Goal: Task Accomplishment & Management: Manage account settings

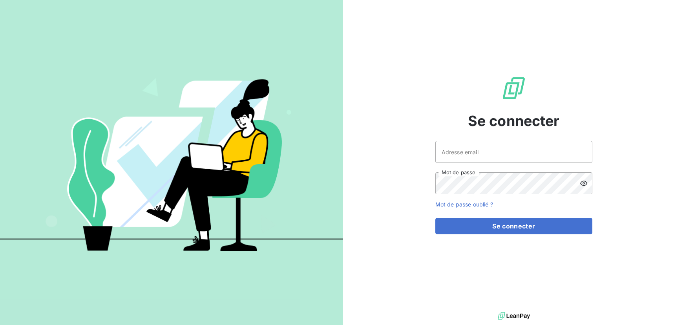
type input "[EMAIL_ADDRESS][DOMAIN_NAME]"
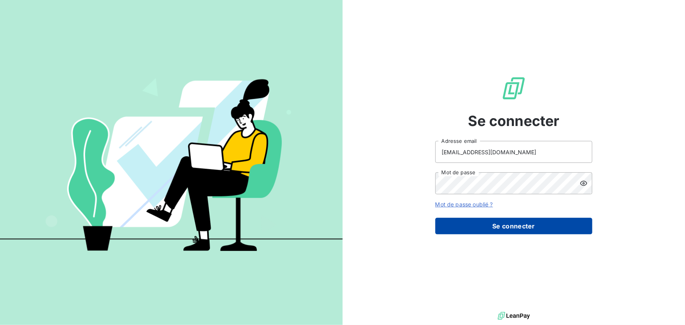
click at [477, 222] on button "Se connecter" at bounding box center [513, 226] width 157 height 16
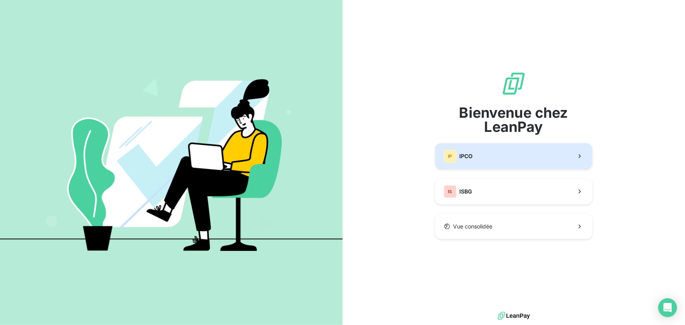
click at [482, 158] on button "IP IPCO" at bounding box center [513, 156] width 157 height 26
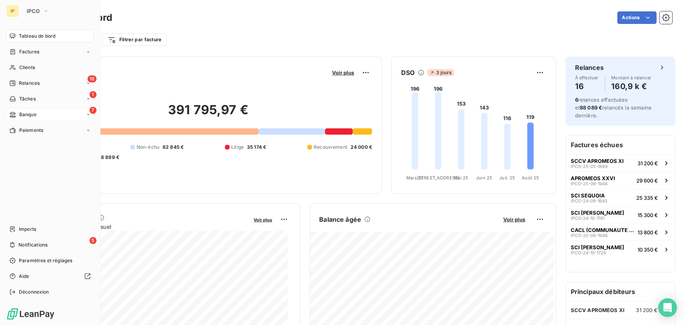
click at [24, 114] on span "Banque" at bounding box center [27, 114] width 17 height 7
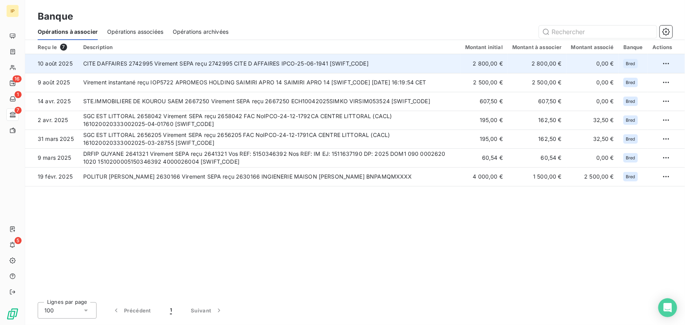
click at [327, 63] on td "CITE DAFFAIRES 2742995 Virement SEPA reçu 2742995 CITE D AFFAIRES IPCO-25-06-19…" at bounding box center [270, 63] width 382 height 19
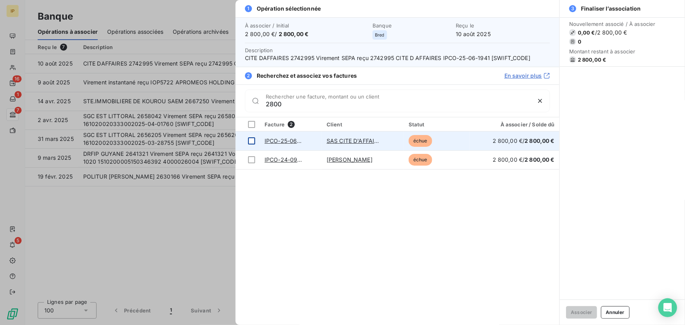
type input "2800"
click at [250, 139] on div at bounding box center [251, 140] width 7 height 7
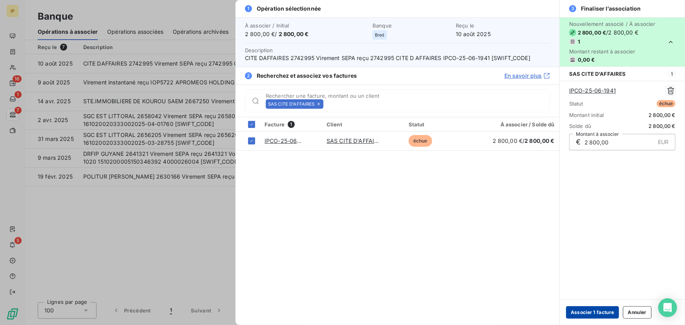
click at [595, 314] on button "Associer 1 facture" at bounding box center [592, 312] width 53 height 13
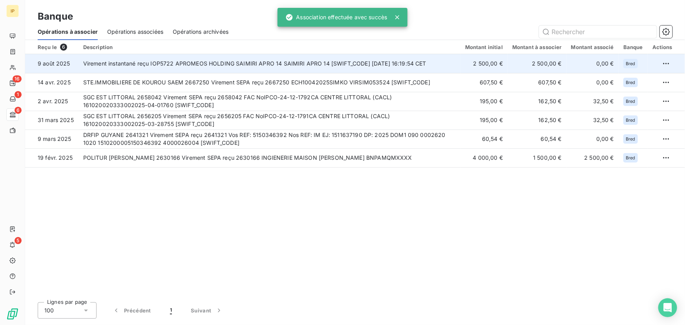
click at [262, 65] on td "Virement instantané reçu IOP5722 APROMEOS HOLDING SAIMIRI APRO 14 SAIMIRI APRO …" at bounding box center [270, 63] width 382 height 19
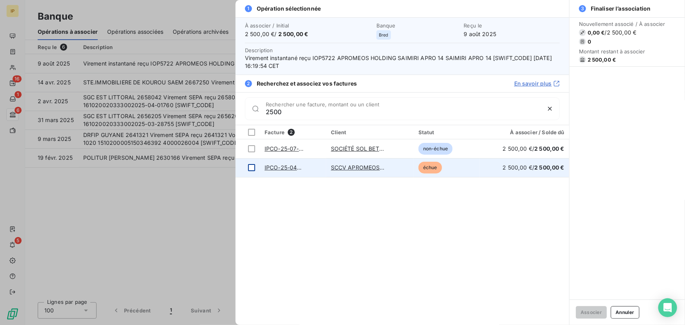
type input "2500"
click at [252, 166] on div at bounding box center [251, 167] width 7 height 7
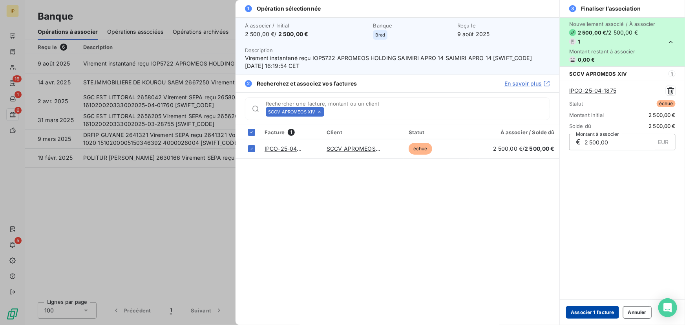
click at [593, 312] on button "Associer 1 facture" at bounding box center [592, 312] width 53 height 13
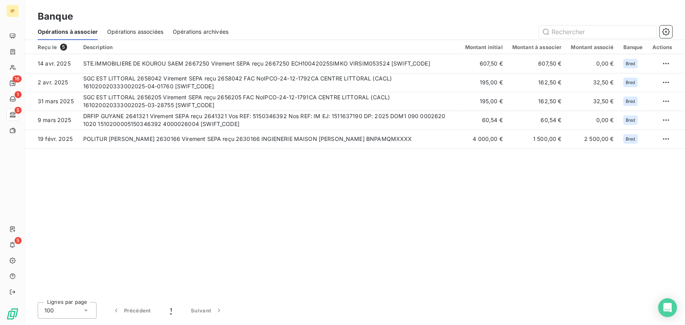
click at [143, 34] on span "Opérations associées" at bounding box center [135, 32] width 56 height 8
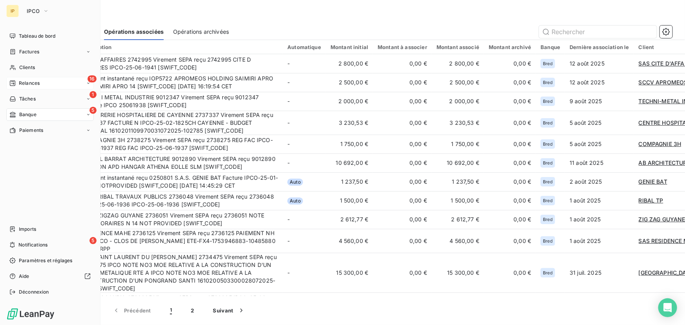
click at [29, 82] on span "Relances" at bounding box center [29, 83] width 21 height 7
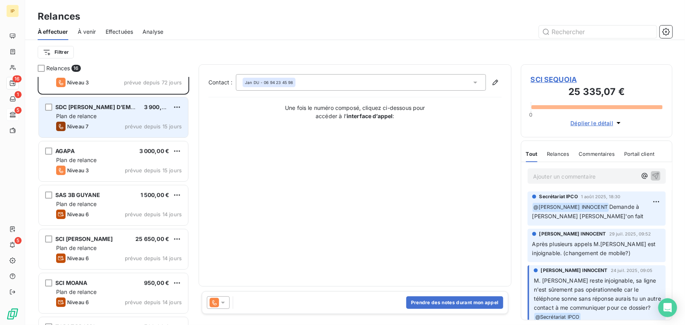
scroll to position [24, 0]
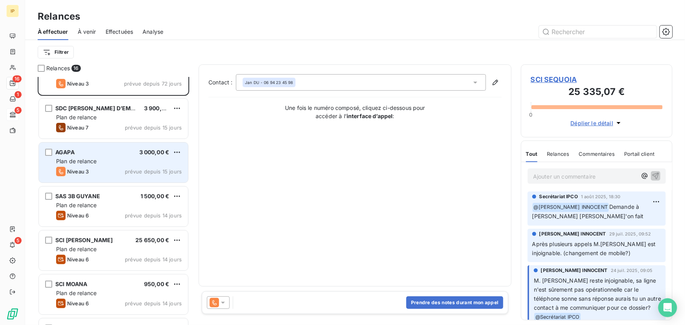
click at [110, 161] on div "Plan de relance" at bounding box center [119, 161] width 126 height 8
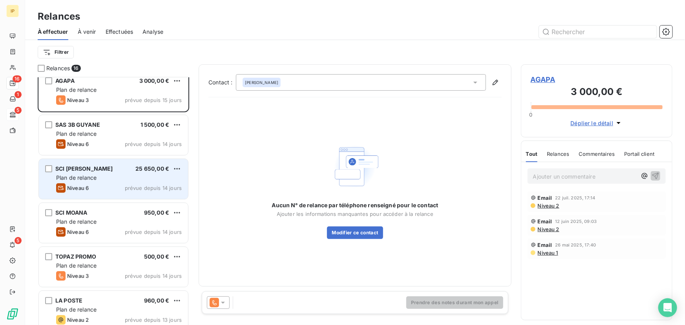
scroll to position [119, 0]
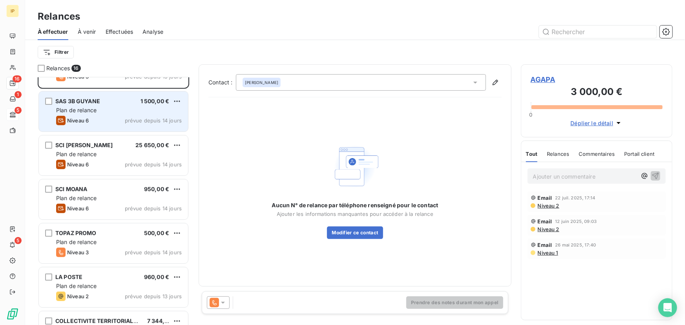
click at [119, 122] on div "Niveau 6 prévue depuis 14 jours" at bounding box center [119, 120] width 126 height 9
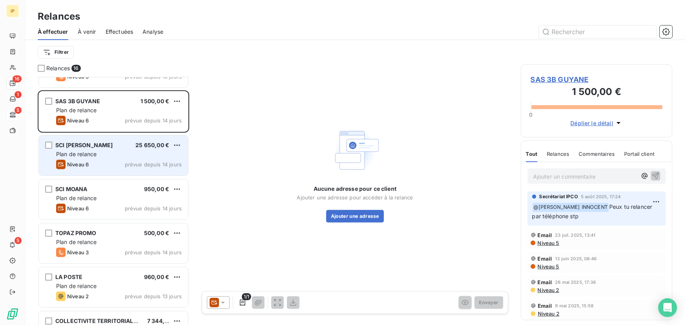
click at [117, 158] on div "SCI BEAUREGARD 25 650,00 € Plan de relance Niveau 6 prévue depuis 14 jours" at bounding box center [113, 155] width 149 height 40
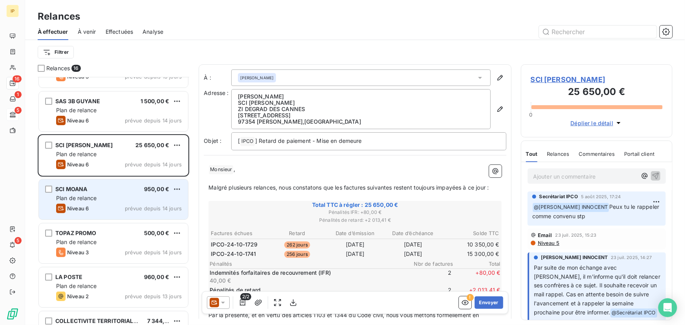
click at [110, 194] on div "Plan de relance" at bounding box center [119, 198] width 126 height 8
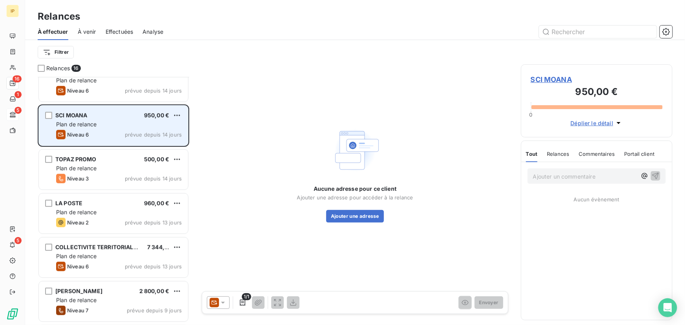
scroll to position [214, 0]
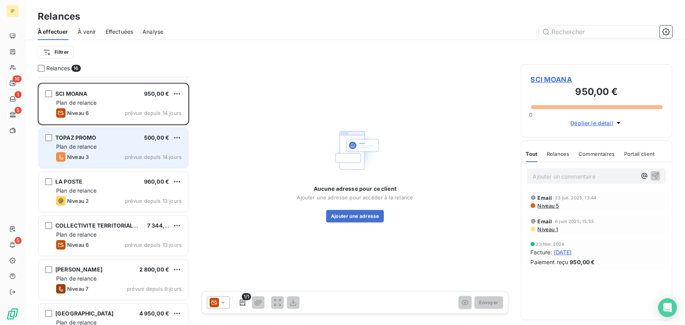
click at [116, 156] on div "Niveau 3 prévue depuis 14 jours" at bounding box center [119, 156] width 126 height 9
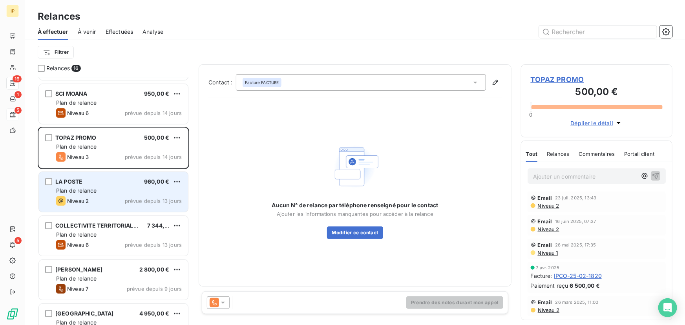
click at [121, 184] on div "LA POSTE 960,00 €" at bounding box center [119, 181] width 126 height 7
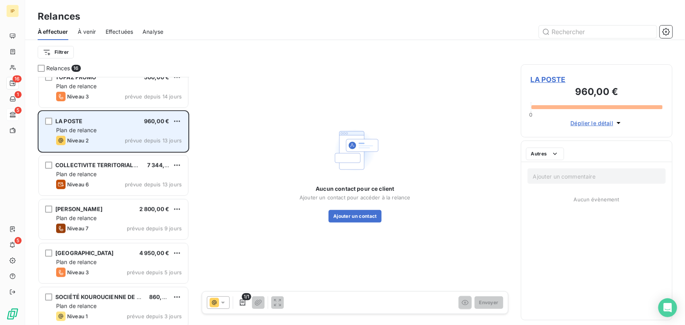
scroll to position [286, 0]
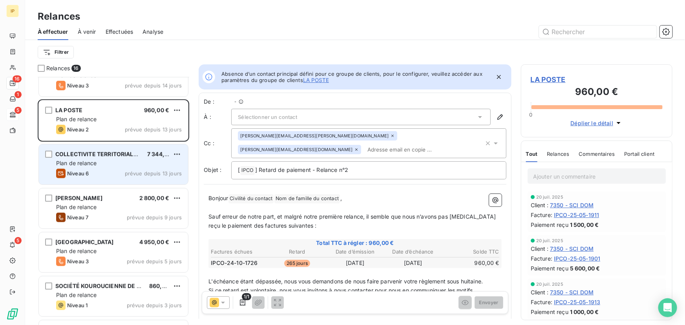
click at [120, 175] on div "Niveau 6 prévue depuis 13 jours" at bounding box center [119, 173] width 126 height 9
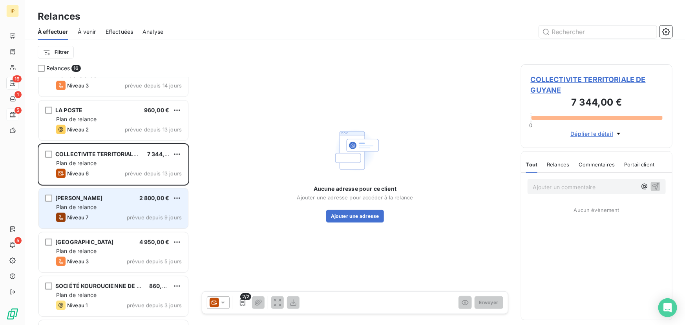
click at [113, 198] on div "SAS VIDAL 2 800,00 €" at bounding box center [119, 198] width 126 height 7
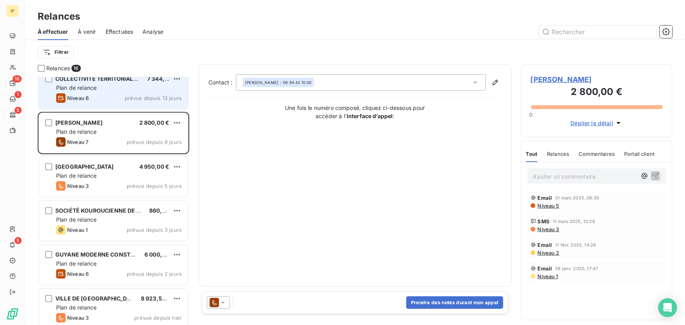
scroll to position [381, 0]
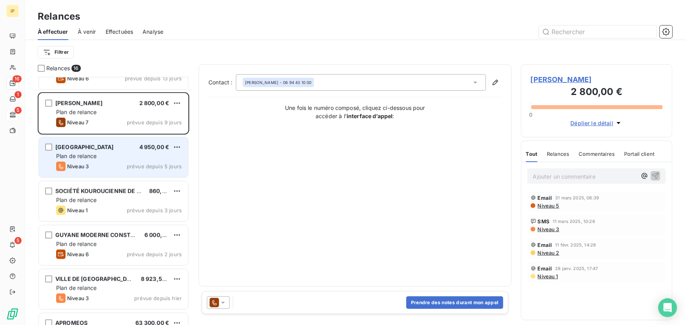
click at [117, 162] on div "Niveau 3 prévue depuis 5 jours" at bounding box center [119, 166] width 126 height 9
